Goal: Use online tool/utility: Utilize a website feature to perform a specific function

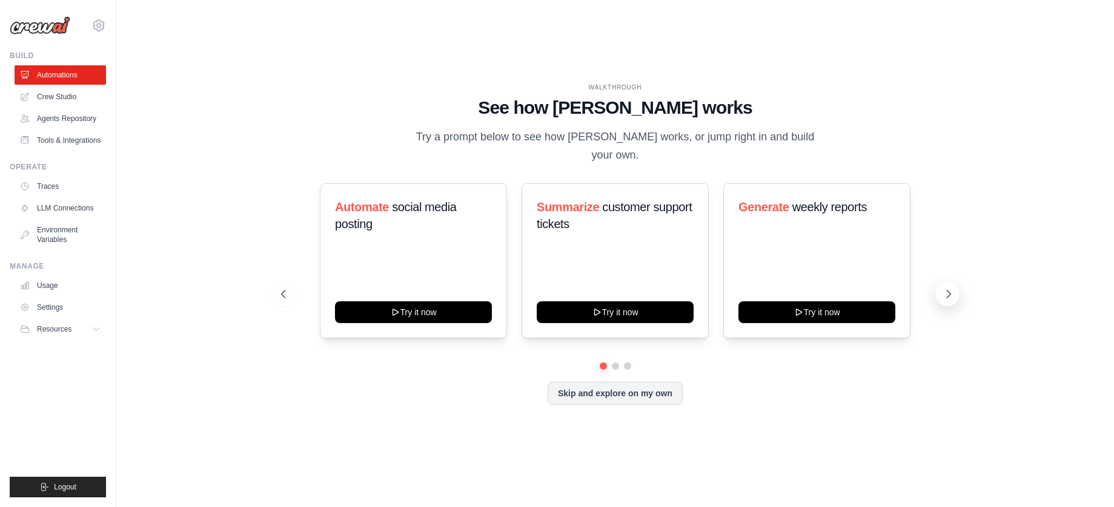
click at [948, 288] on icon at bounding box center [948, 294] width 12 height 12
click at [79, 92] on link "Crew Studio" at bounding box center [61, 96] width 91 height 19
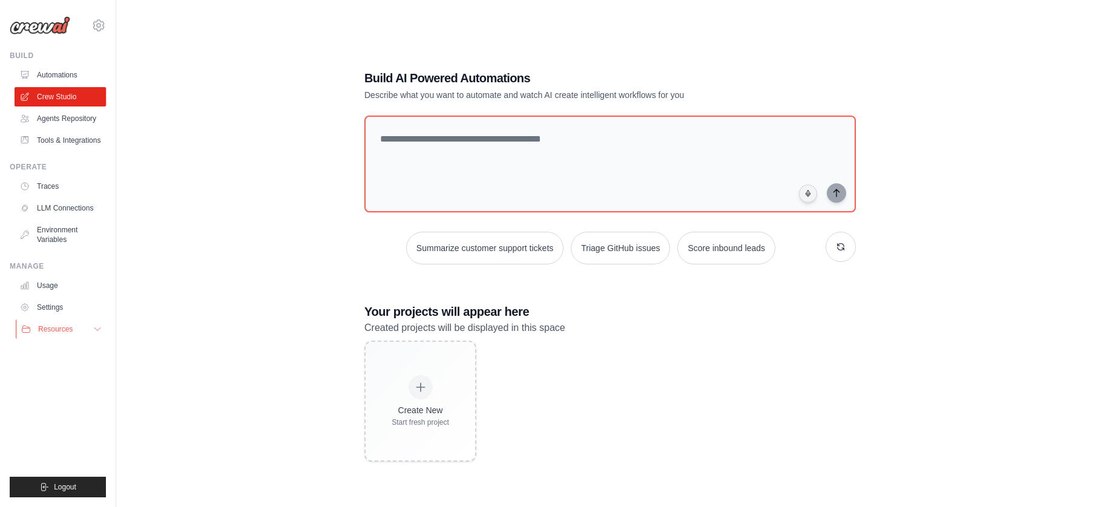
click at [94, 331] on icon at bounding box center [98, 330] width 10 height 10
click at [95, 29] on icon at bounding box center [98, 25] width 11 height 10
